Goal: Task Accomplishment & Management: Manage account settings

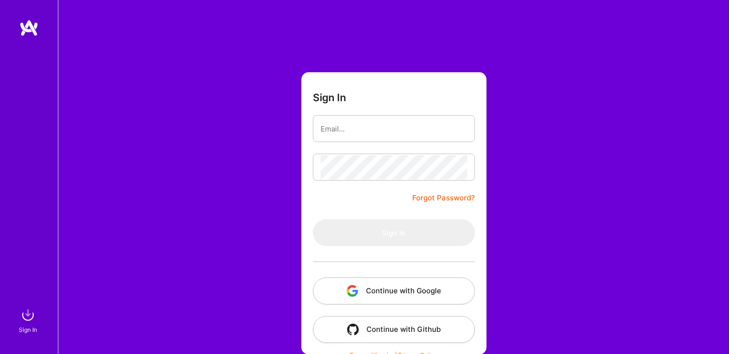
click at [405, 303] on button "Continue with Google" at bounding box center [394, 291] width 162 height 27
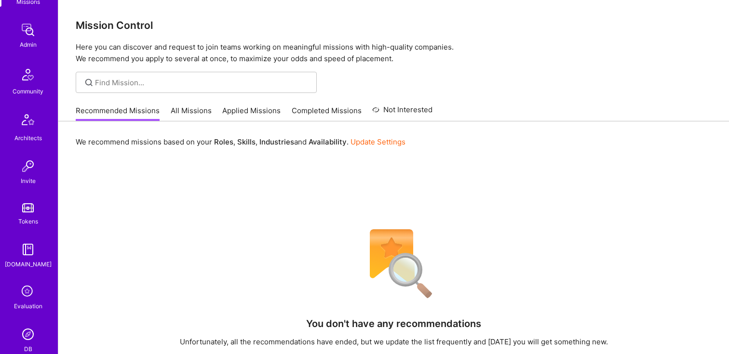
scroll to position [261, 0]
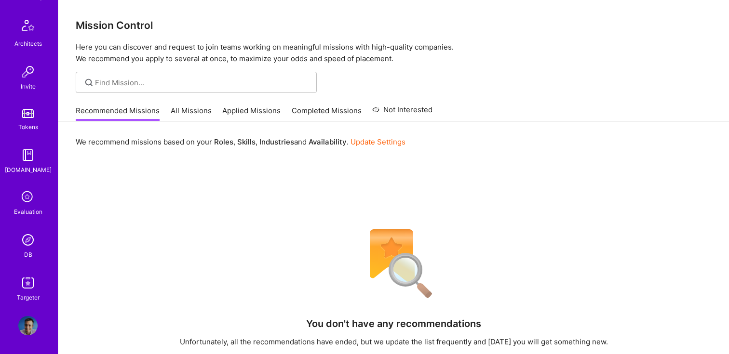
click at [25, 204] on icon at bounding box center [28, 197] width 18 height 18
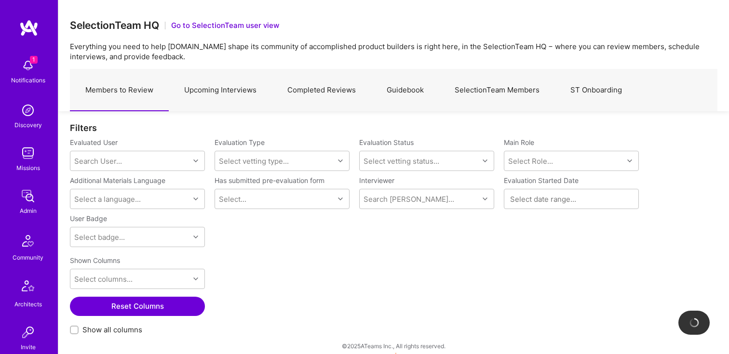
click at [208, 86] on link "Upcoming Interviews" at bounding box center [220, 90] width 103 height 42
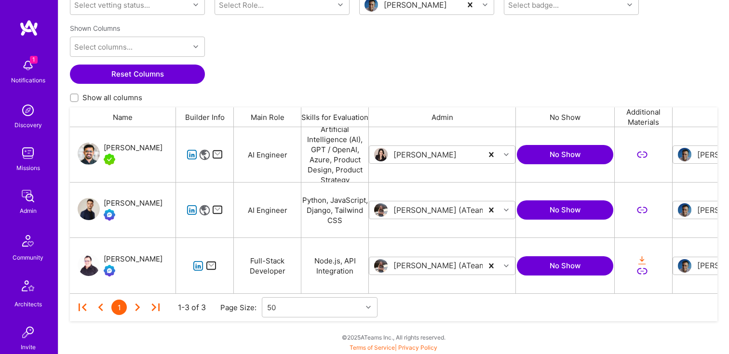
click at [121, 256] on div "[PERSON_NAME]" at bounding box center [133, 260] width 59 height 12
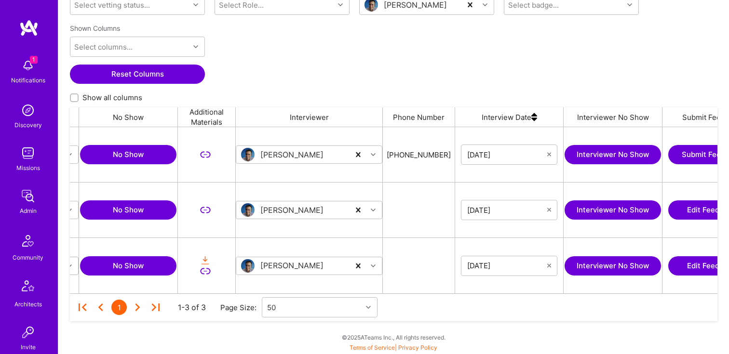
scroll to position [0, 695]
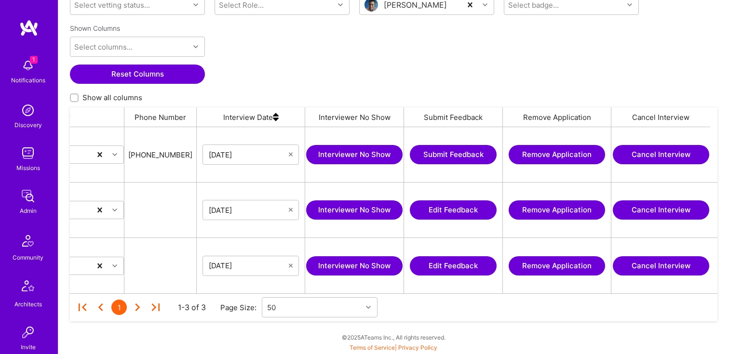
click at [677, 263] on button "Cancel Interview" at bounding box center [661, 265] width 96 height 19
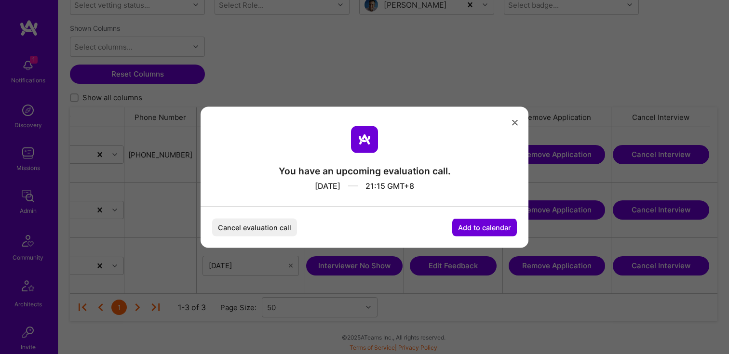
drag, startPoint x: 329, startPoint y: 180, endPoint x: 435, endPoint y: 181, distance: 106.0
click at [435, 181] on div "24/09/2025 21:15 GMT+8" at bounding box center [365, 184] width 172 height 14
click at [252, 225] on button "Cancel evaluation call" at bounding box center [254, 227] width 85 height 18
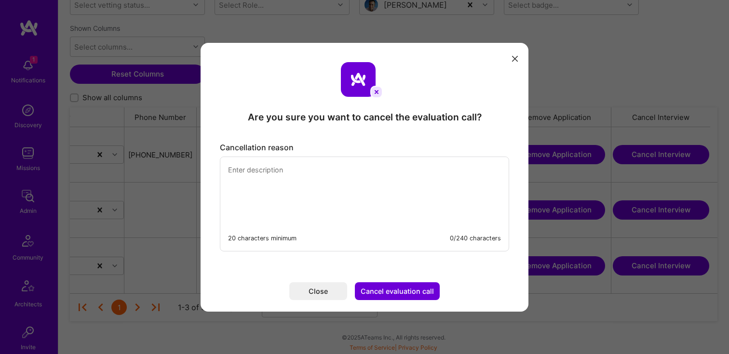
click at [355, 174] on textarea "modal" at bounding box center [364, 190] width 288 height 66
paste textarea "’s a conflict with this time slot. Please rebook at a different"
type textarea "There’s a conflict with this time slot. Please rebook at a different time."
click at [403, 295] on button "Cancel evaluation call" at bounding box center [397, 291] width 85 height 18
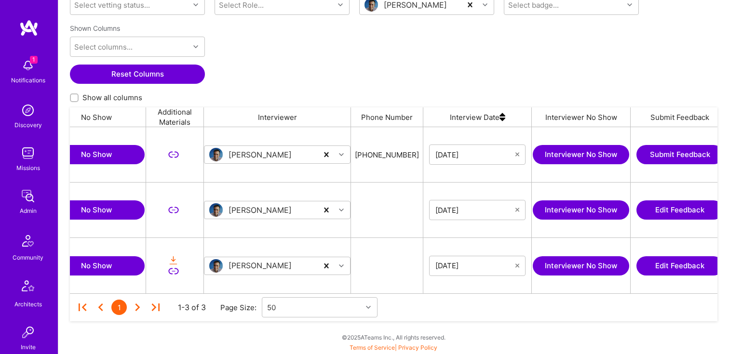
scroll to position [0, 515]
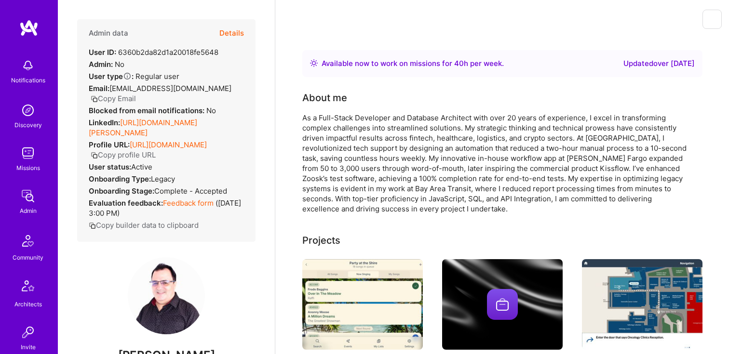
click at [227, 28] on button "Details" at bounding box center [231, 33] width 25 height 28
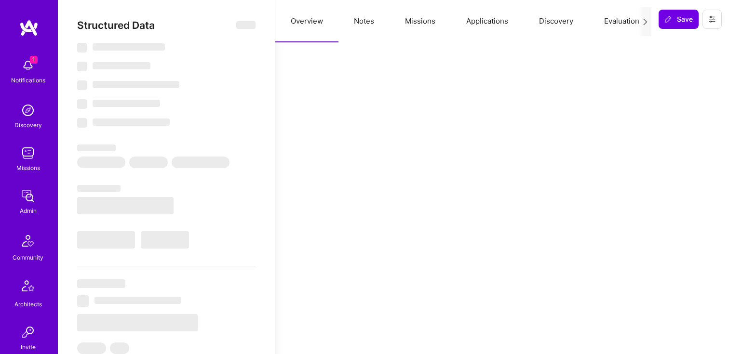
click at [383, 19] on button "Notes" at bounding box center [363, 21] width 51 height 42
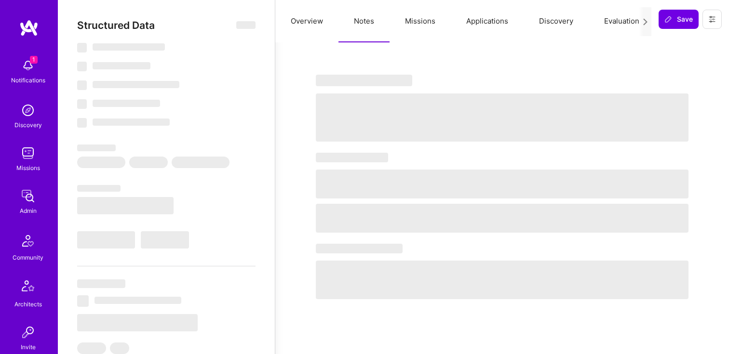
click at [437, 22] on button "Missions" at bounding box center [419, 21] width 61 height 42
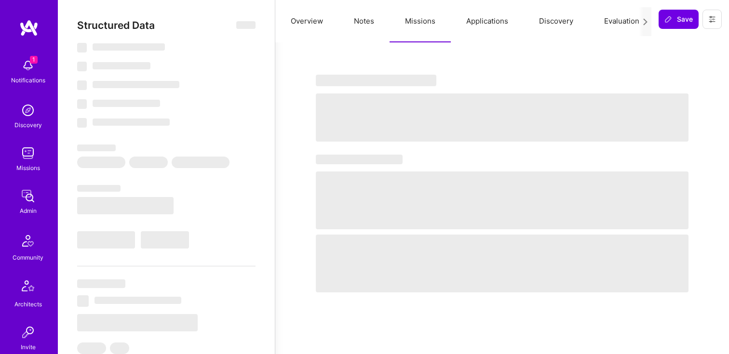
select select "Right Now"
select select "Unknown"
select select "US"
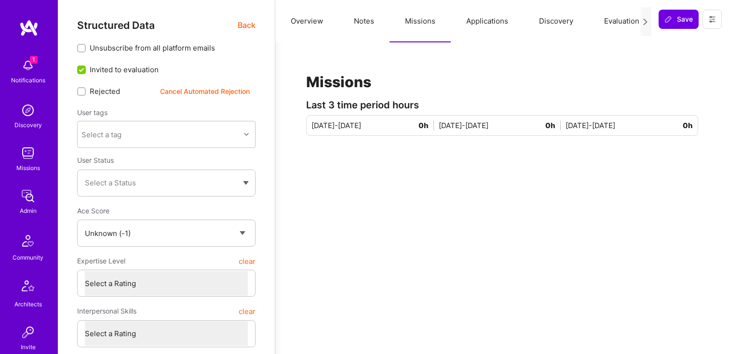
click at [468, 25] on button "Applications" at bounding box center [487, 21] width 73 height 42
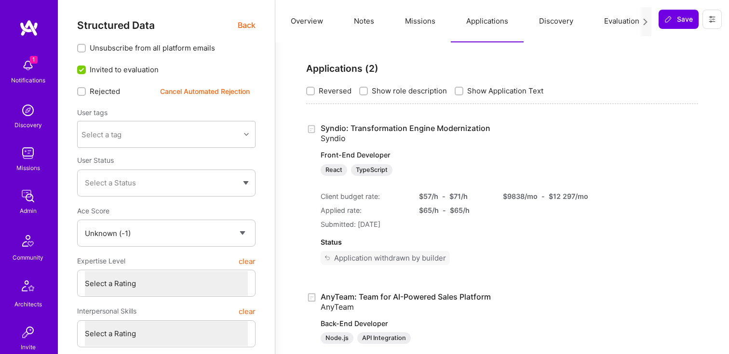
click at [408, 15] on button "Missions" at bounding box center [419, 21] width 61 height 42
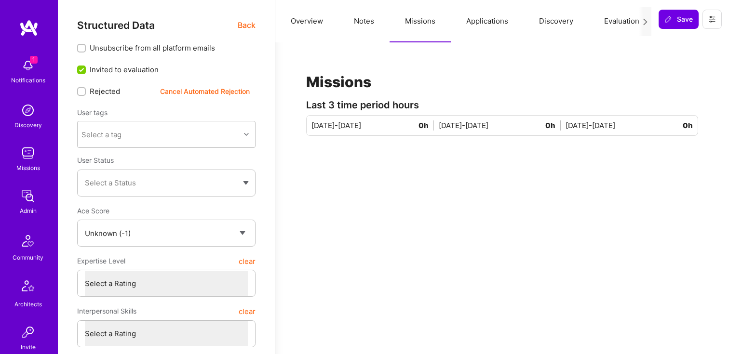
click at [332, 30] on button "Overview" at bounding box center [306, 21] width 63 height 42
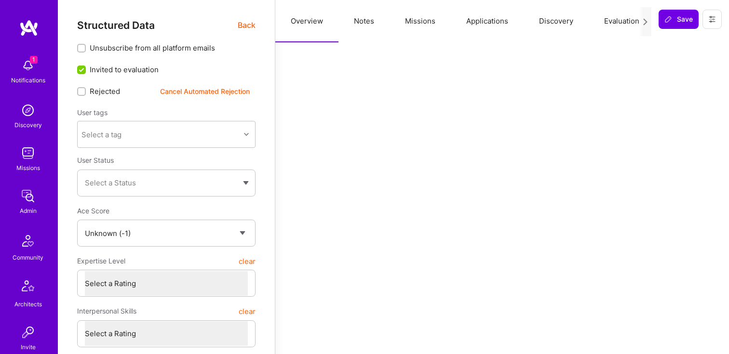
click at [564, 29] on button "Discovery" at bounding box center [555, 21] width 65 height 42
click at [615, 23] on button "Evaluation" at bounding box center [622, 21] width 66 height 42
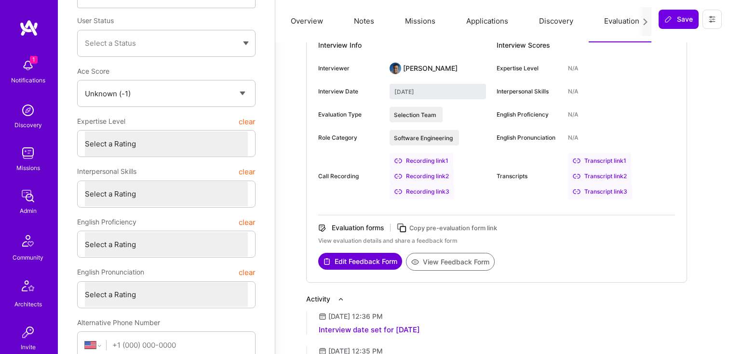
scroll to position [138, 0]
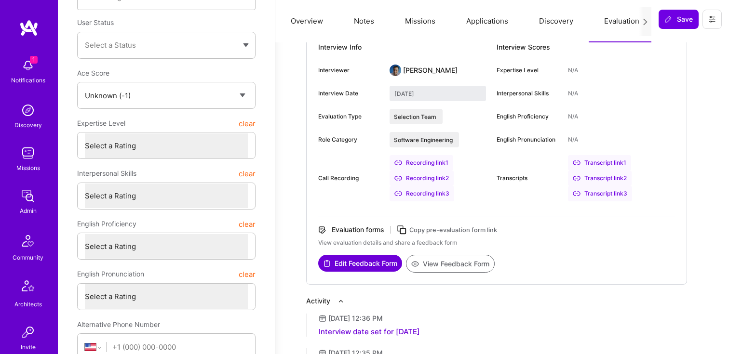
click at [428, 202] on div "Interview Info Interviewer Luis Teofilo Interview Date September 24, 2025 Evalu…" at bounding box center [407, 125] width 178 height 170
click at [428, 200] on div "Recording link 3" at bounding box center [421, 193] width 65 height 15
click at [414, 179] on div "Recording link 2" at bounding box center [421, 178] width 64 height 15
